Goal: Task Accomplishment & Management: Manage account settings

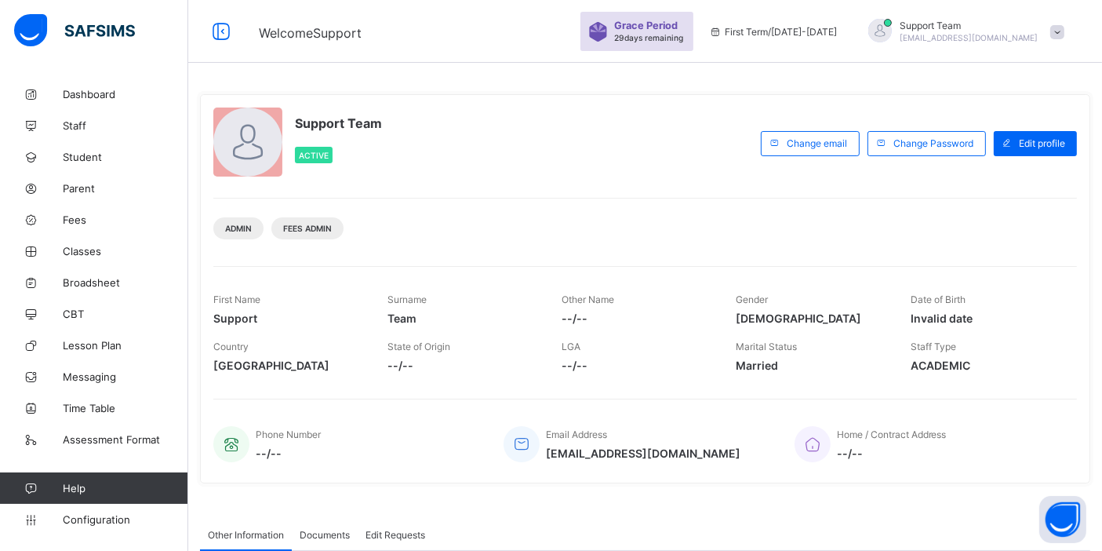
click at [977, 27] on span "Support Team" at bounding box center [969, 26] width 139 height 12
click at [1014, 157] on span "Subscription" at bounding box center [1001, 153] width 78 height 12
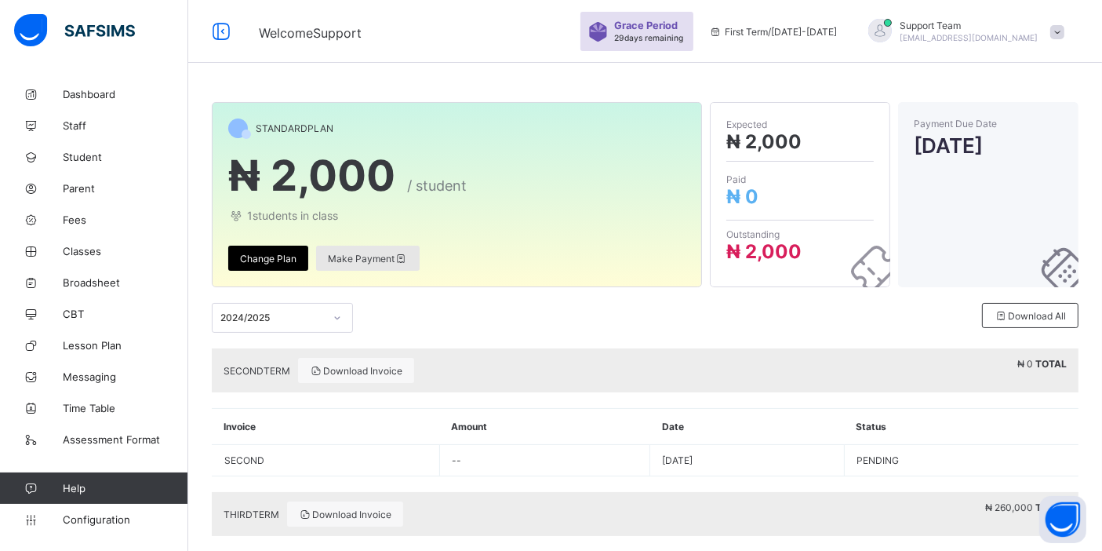
click at [359, 254] on span "Make Payment" at bounding box center [368, 259] width 80 height 12
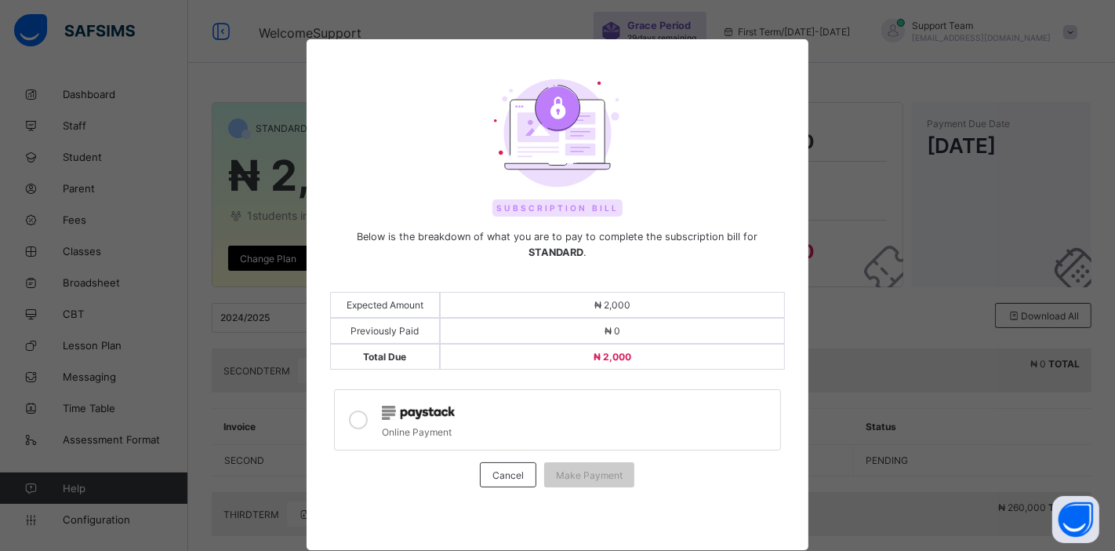
click at [358, 410] on icon at bounding box center [358, 419] width 19 height 19
click at [578, 469] on span "Make Payment" at bounding box center [589, 475] width 67 height 12
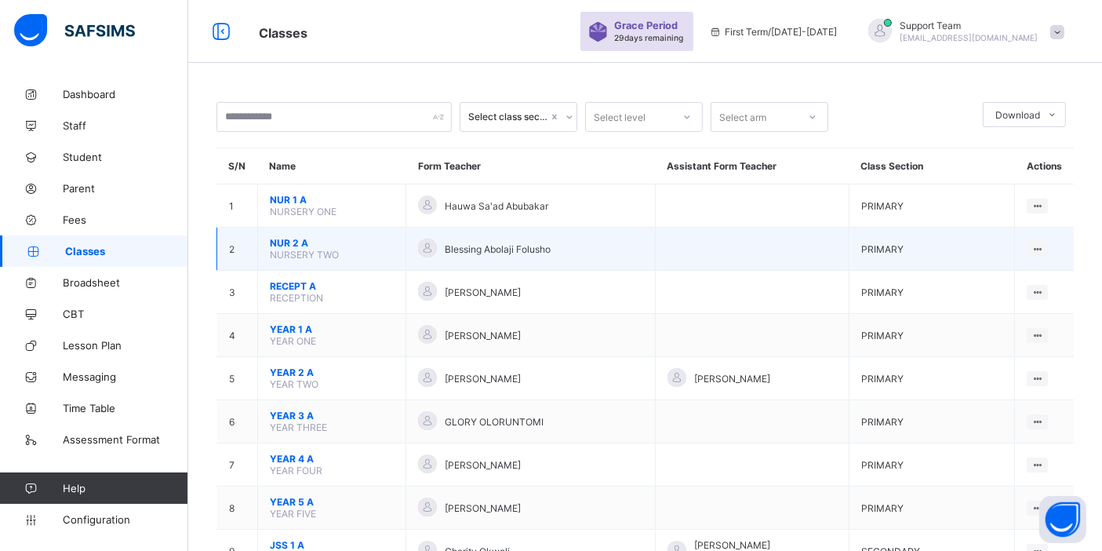
click at [289, 238] on span "NUR 2 A" at bounding box center [332, 243] width 124 height 12
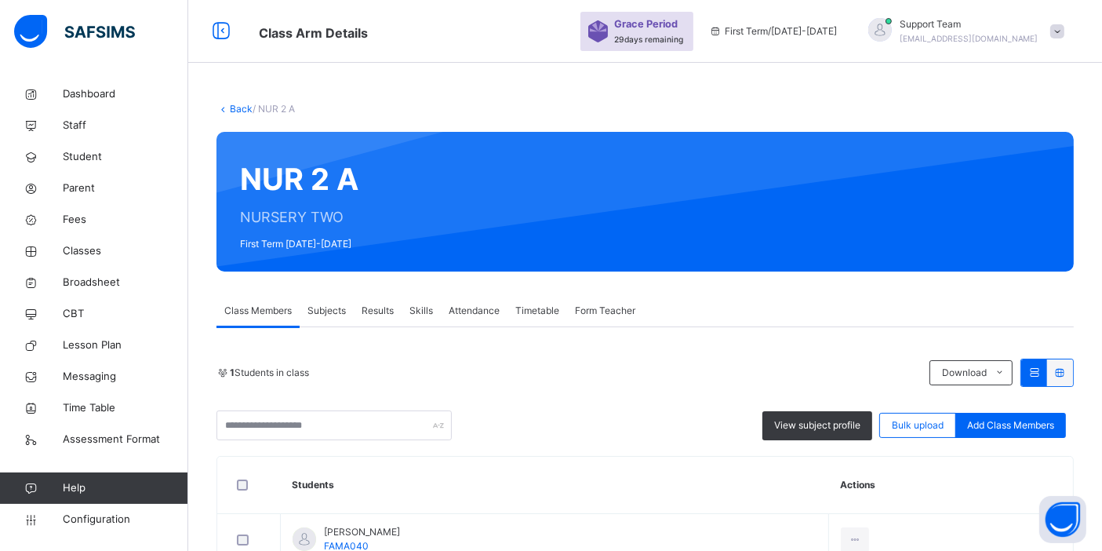
scroll to position [100, 0]
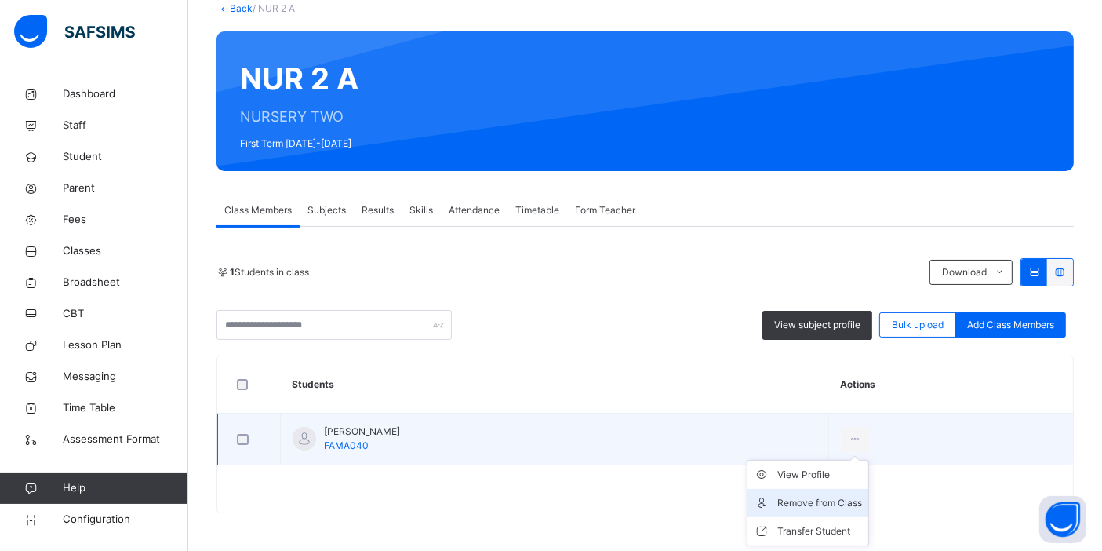
click at [806, 499] on div "Remove from Class" at bounding box center [819, 503] width 85 height 16
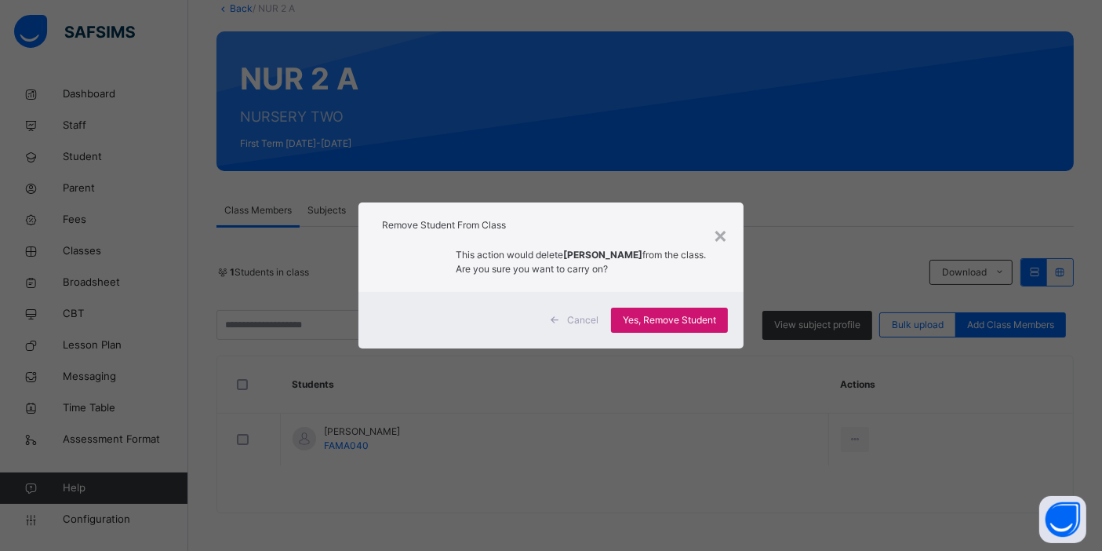
click at [667, 323] on span "Yes, Remove Student" at bounding box center [669, 320] width 93 height 14
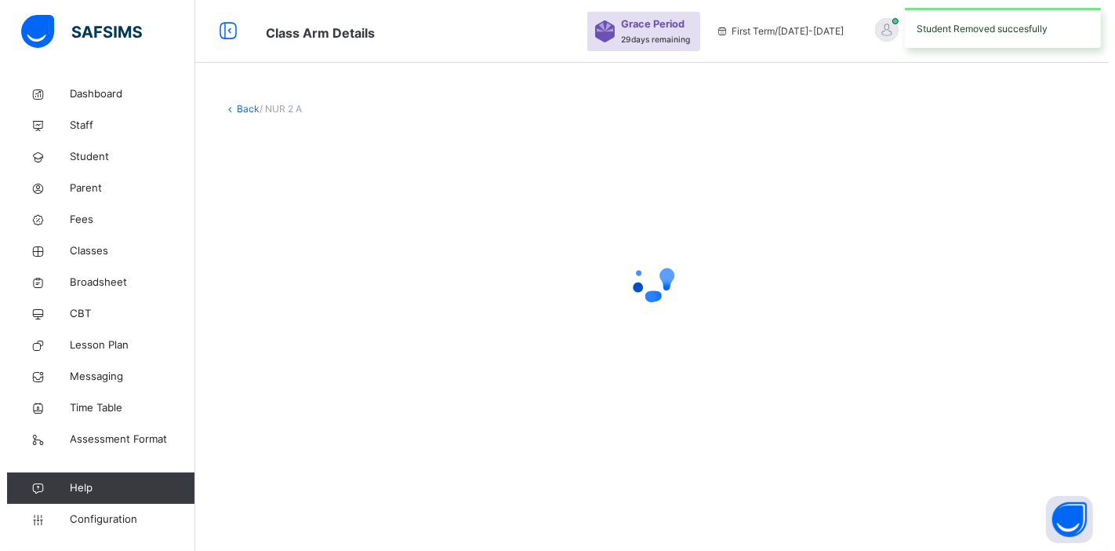
scroll to position [0, 0]
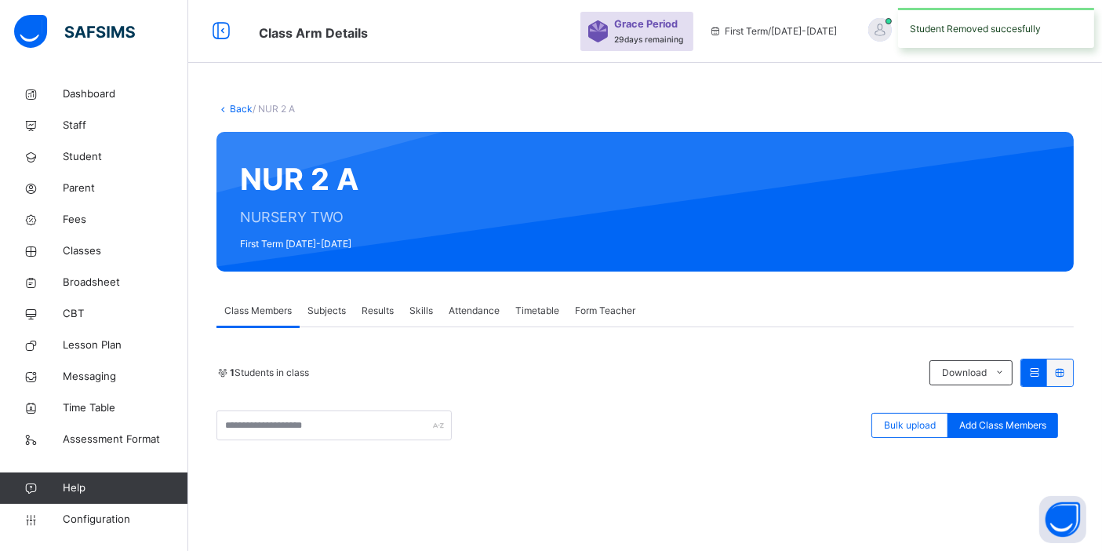
click at [978, 27] on div "Student Removed succesfully" at bounding box center [996, 28] width 196 height 40
click at [978, 30] on span "Support Team" at bounding box center [969, 24] width 139 height 14
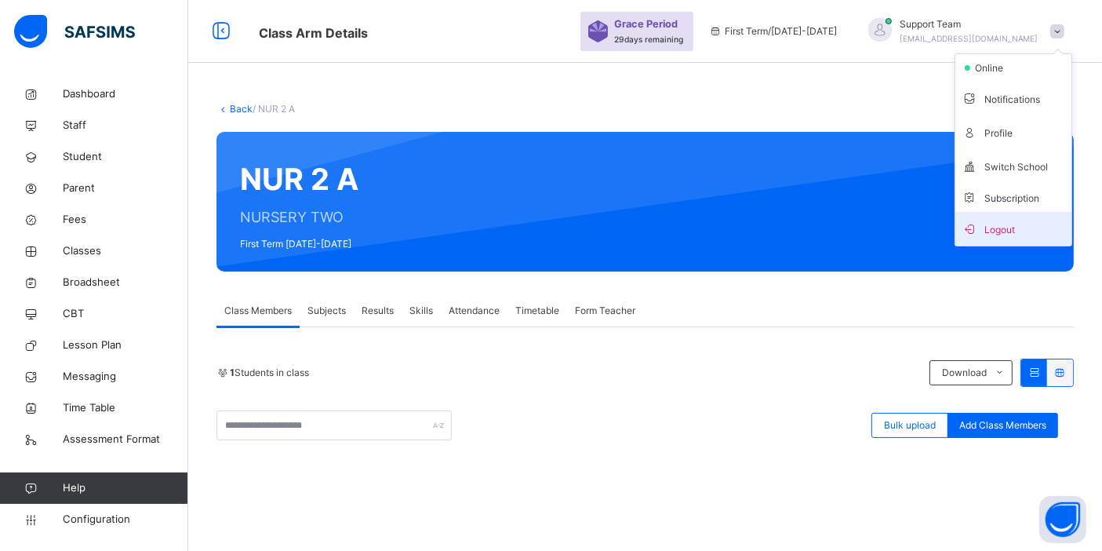
click at [1023, 227] on span "Logout" at bounding box center [1014, 228] width 104 height 21
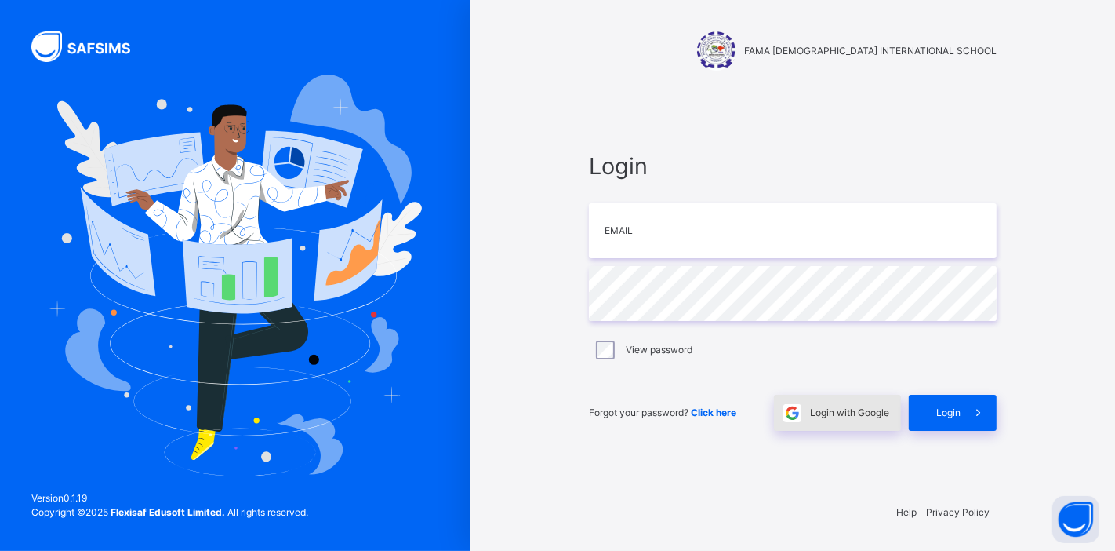
click at [822, 404] on div "Login with Google" at bounding box center [837, 412] width 127 height 36
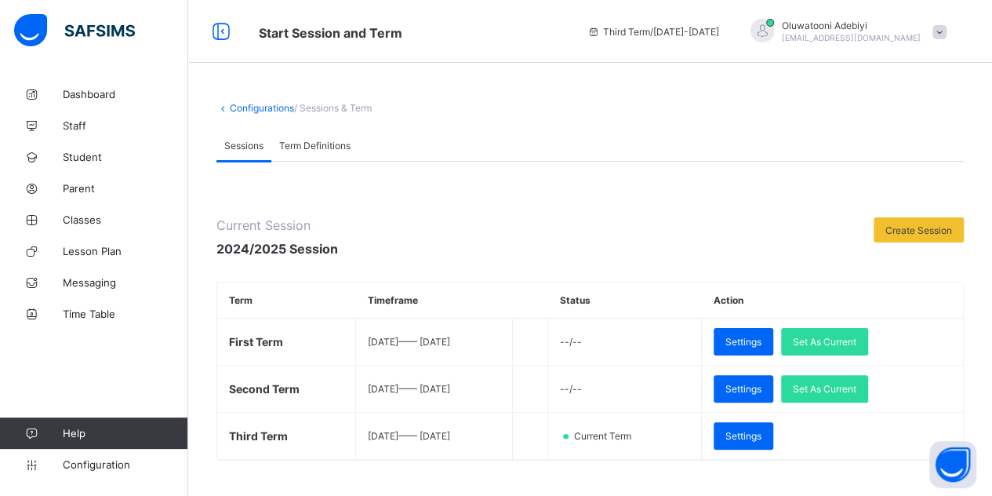
click at [854, 26] on span "Oluwatooni Adebiyi" at bounding box center [851, 26] width 139 height 12
click at [860, 146] on icon at bounding box center [852, 152] width 16 height 13
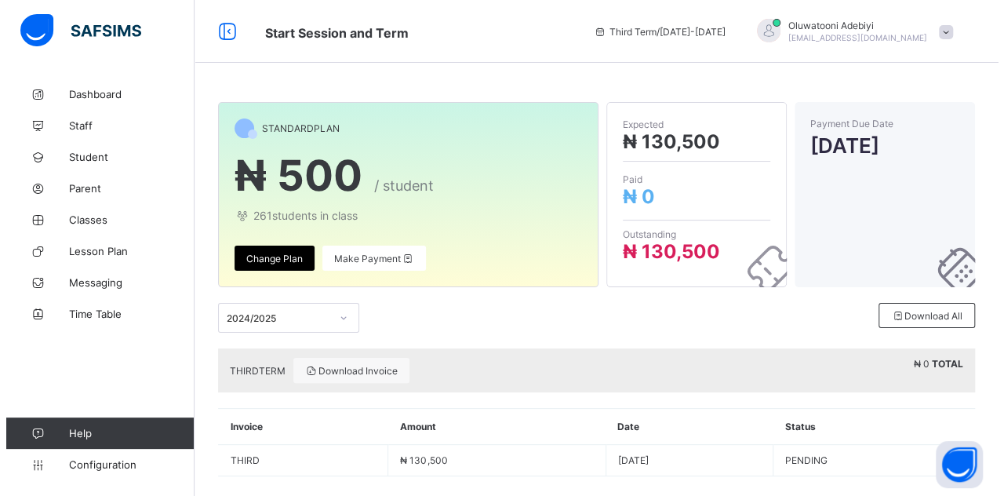
scroll to position [16, 0]
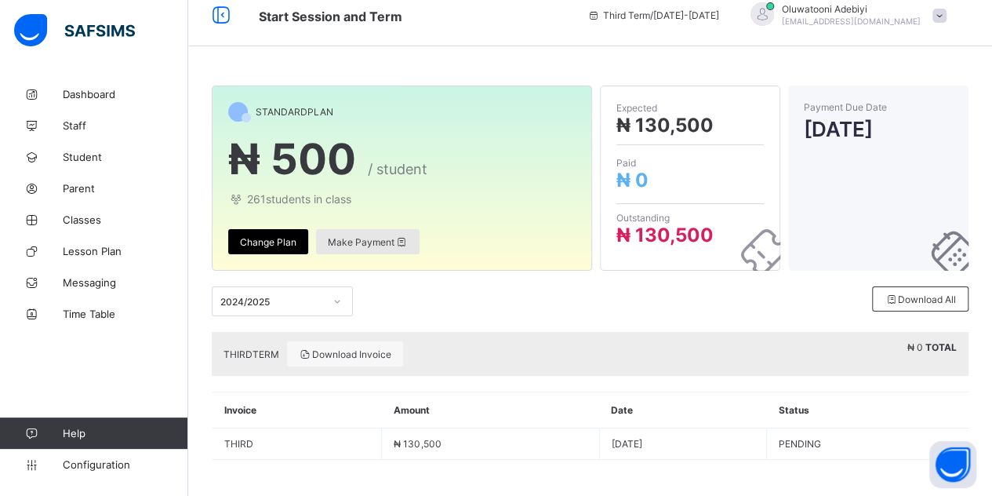
click at [352, 241] on span "Make Payment" at bounding box center [368, 242] width 80 height 12
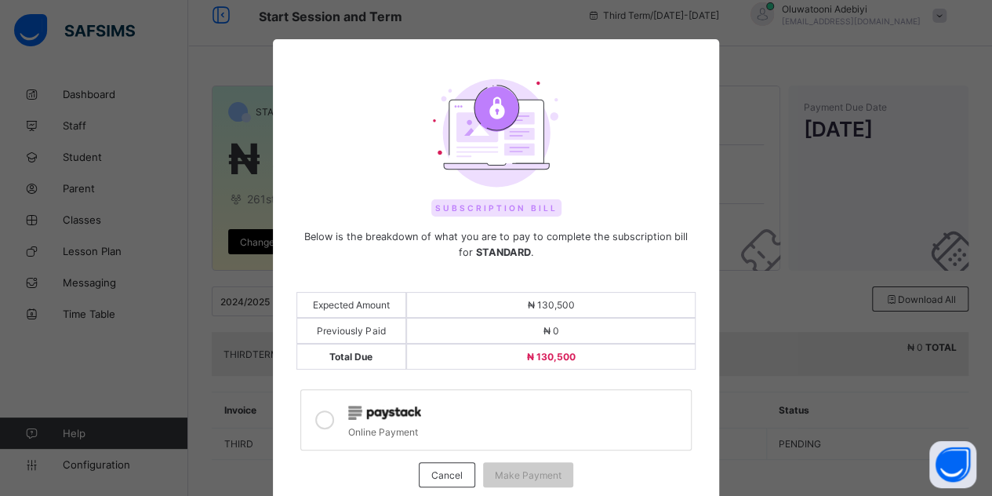
click at [320, 410] on icon at bounding box center [324, 419] width 19 height 19
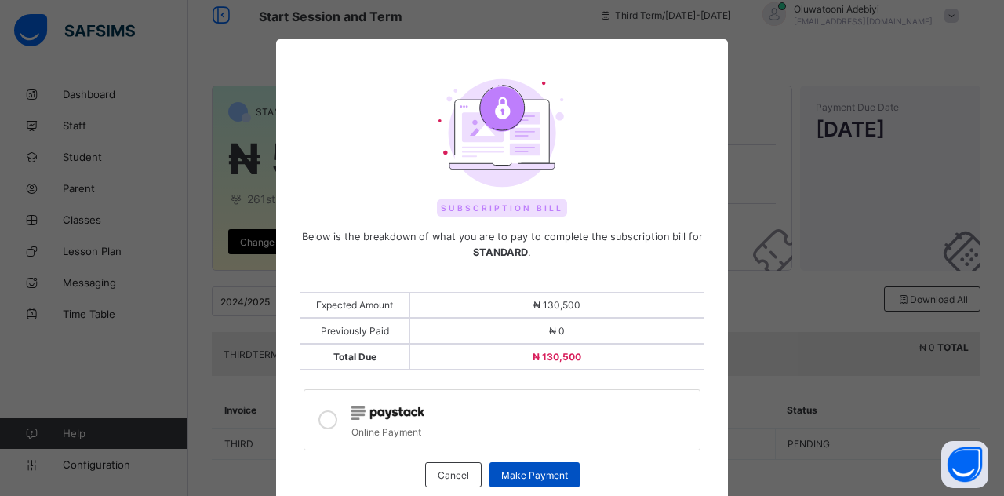
click at [501, 462] on div "Make Payment" at bounding box center [534, 474] width 90 height 25
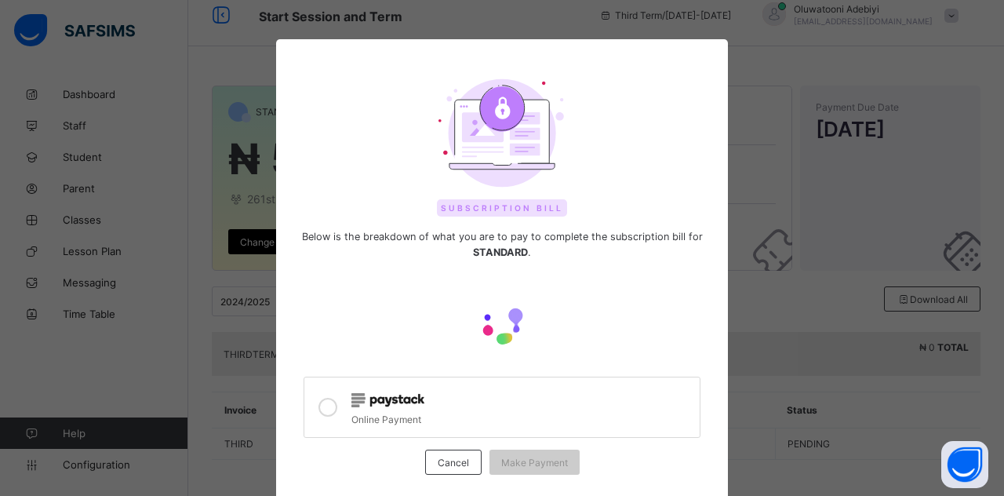
scroll to position [0, 0]
